Goal: Check status

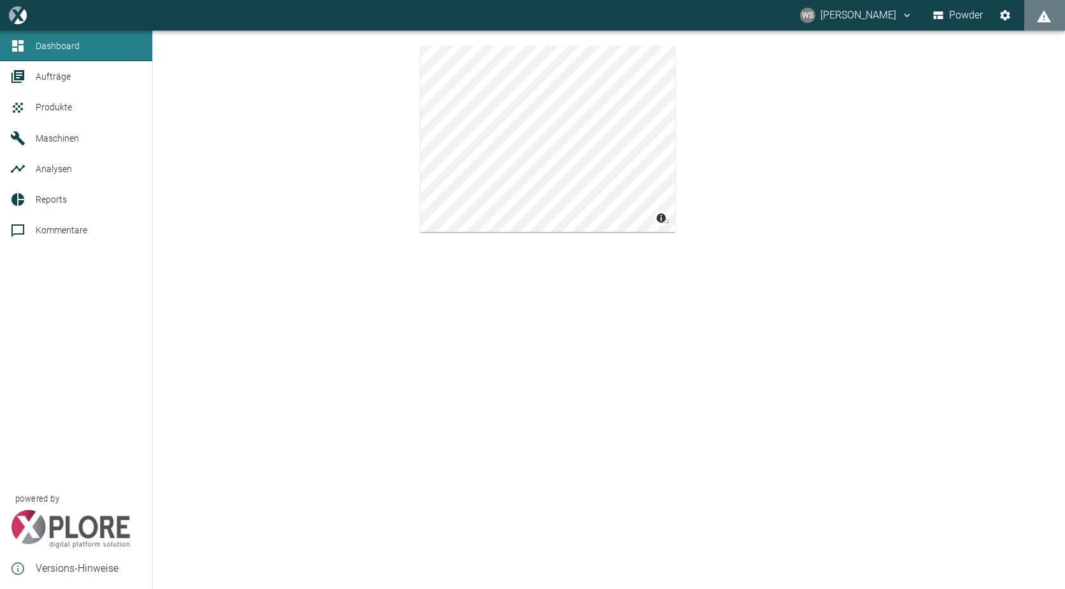
click at [17, 141] on icon at bounding box center [17, 138] width 15 height 15
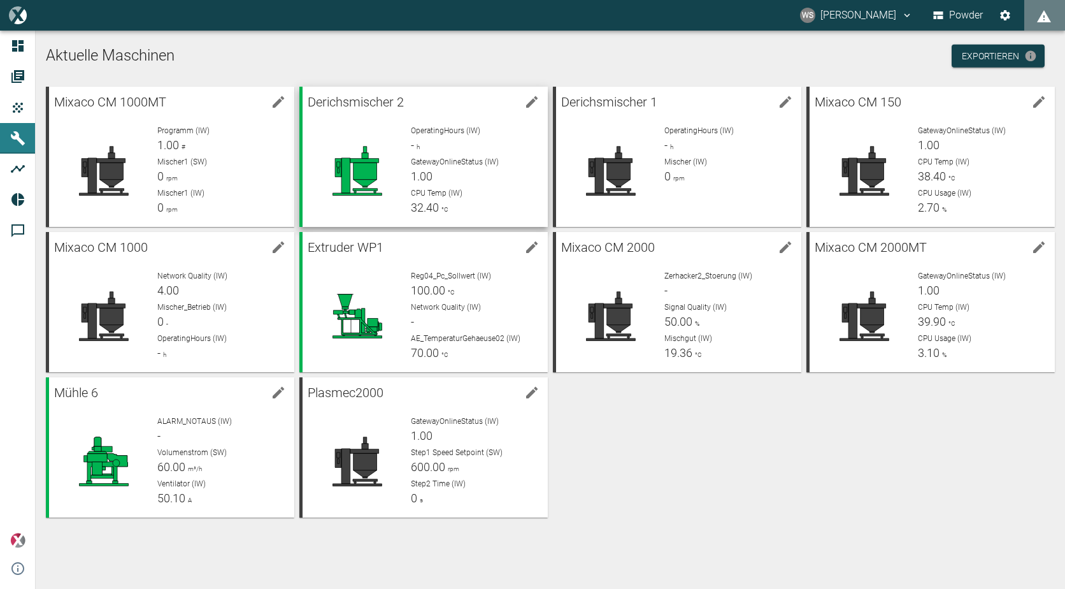
click at [461, 153] on div "OperatingHours (IW) - h" at bounding box center [474, 139] width 127 height 29
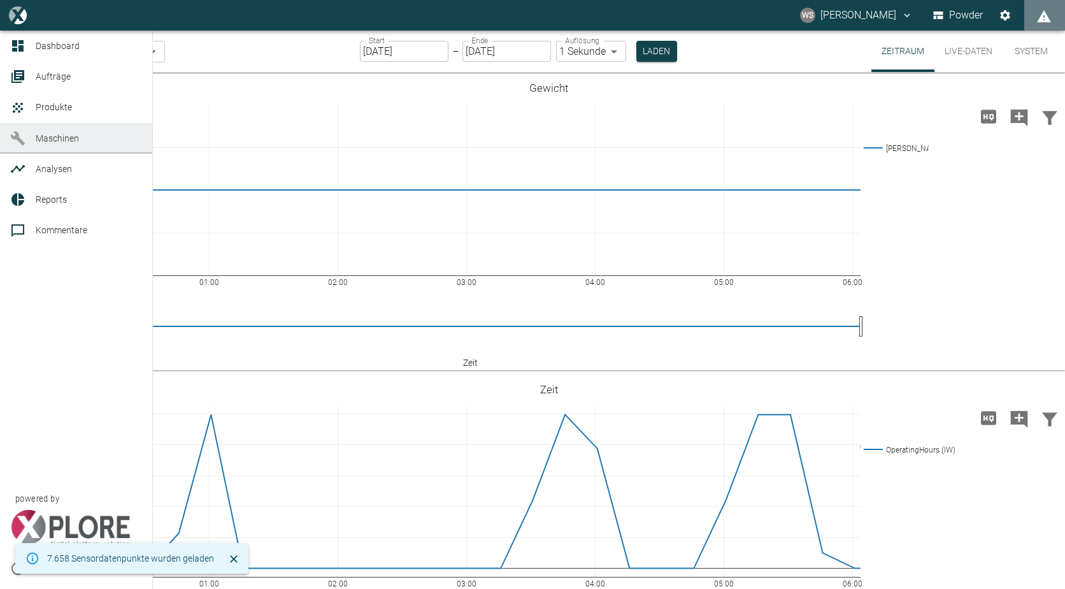
click at [23, 132] on icon at bounding box center [17, 138] width 15 height 15
